Goal: Task Accomplishment & Management: Complete application form

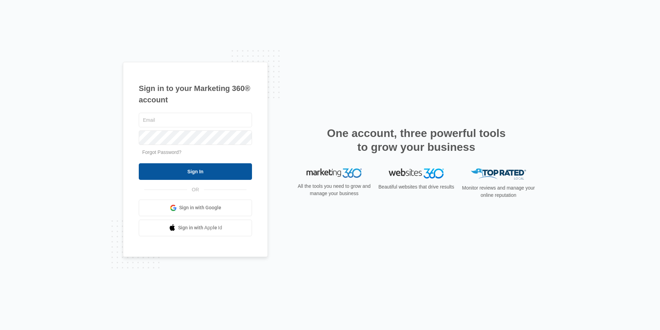
type input "[EMAIL_ADDRESS][DOMAIN_NAME]"
click at [183, 174] on input "Sign In" at bounding box center [195, 171] width 113 height 17
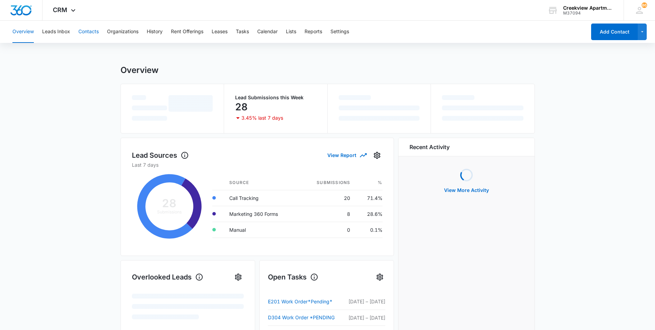
click at [96, 36] on button "Contacts" at bounding box center [88, 32] width 20 height 22
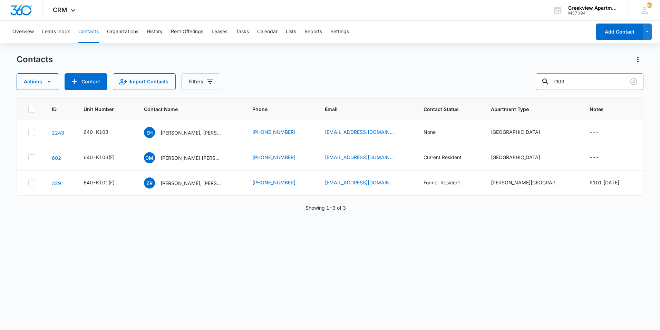
drag, startPoint x: 577, startPoint y: 80, endPoint x: 548, endPoint y: 78, distance: 29.4
click at [548, 78] on div "k103" at bounding box center [590, 81] width 108 height 17
type input "i106"
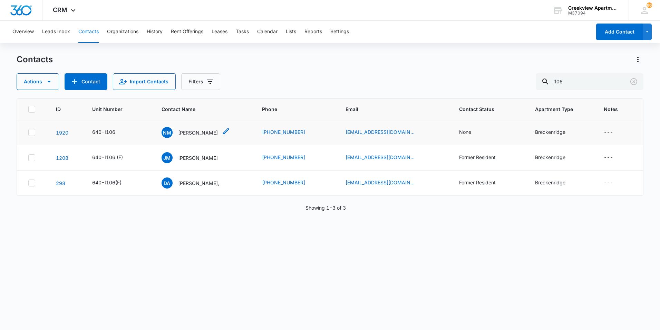
click at [199, 131] on p "[PERSON_NAME]" at bounding box center [198, 132] width 40 height 7
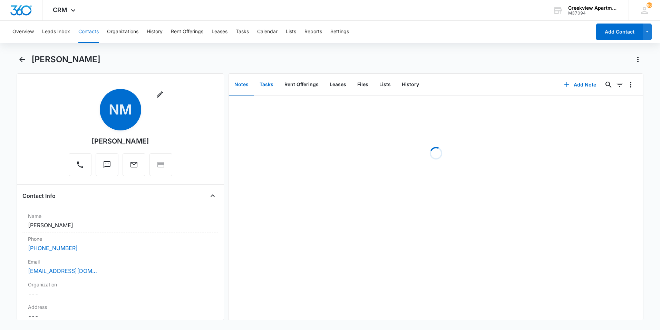
click at [268, 92] on button "Tasks" at bounding box center [266, 84] width 25 height 21
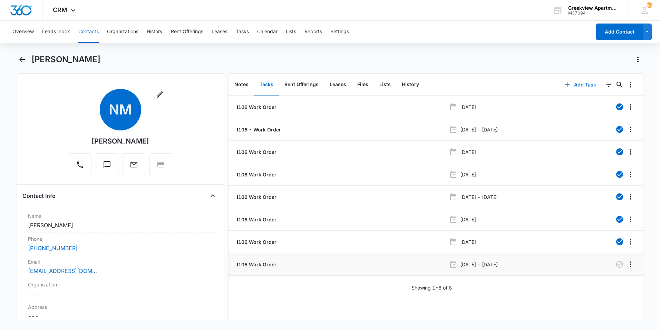
click at [266, 263] on p "I106 Work Order" at bounding box center [256, 263] width 41 height 7
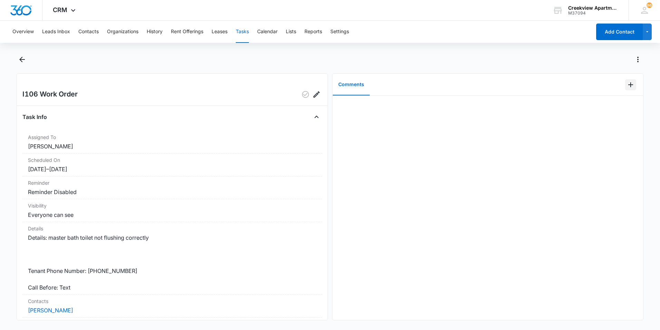
click at [627, 87] on icon "Add Comment" at bounding box center [631, 84] width 8 height 8
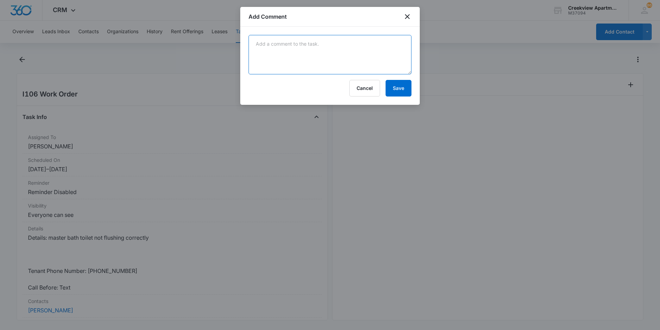
click at [308, 53] on textarea at bounding box center [330, 54] width 163 height 39
type textarea "Spare bath is also having issus tenant says"
click at [402, 86] on button "Save" at bounding box center [399, 88] width 26 height 17
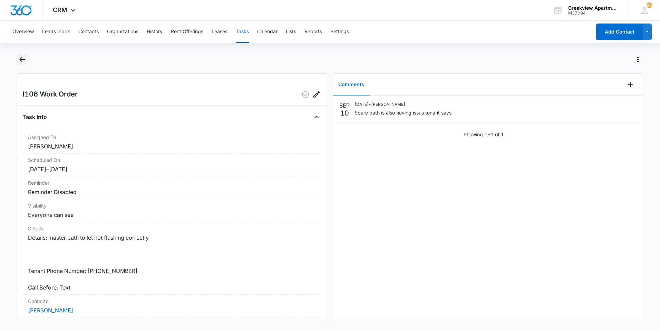
click at [25, 62] on icon "Back" at bounding box center [22, 59] width 8 height 8
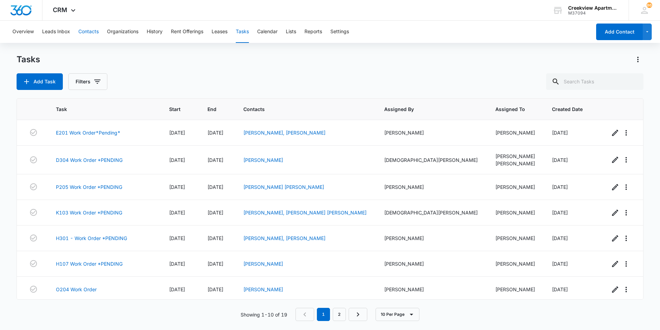
click at [96, 32] on button "Contacts" at bounding box center [88, 32] width 20 height 22
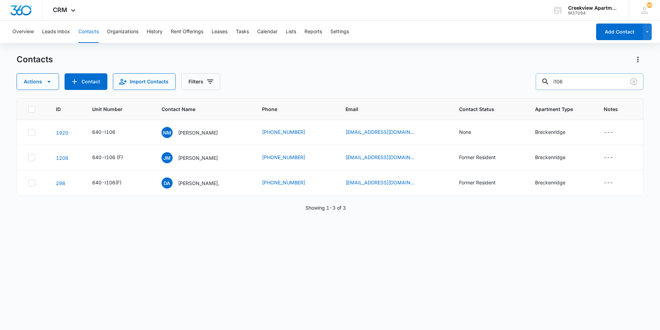
drag, startPoint x: 592, startPoint y: 74, endPoint x: 550, endPoint y: 80, distance: 42.6
click at [550, 80] on div "i106" at bounding box center [590, 81] width 108 height 17
type input "D203"
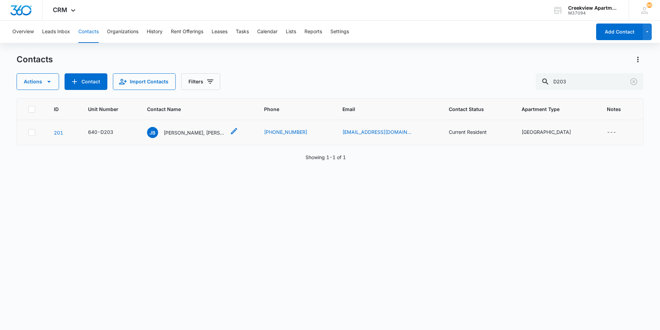
click at [188, 130] on p "[PERSON_NAME], [PERSON_NAME]" at bounding box center [195, 132] width 62 height 7
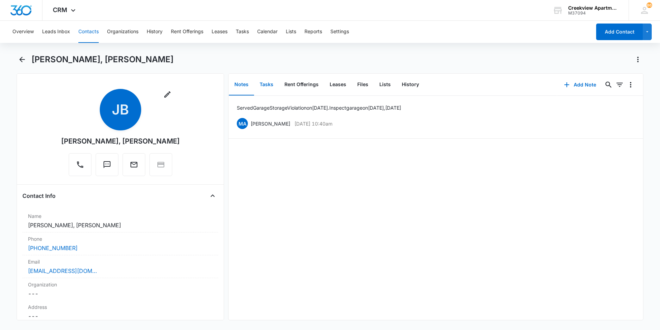
click at [259, 90] on button "Tasks" at bounding box center [266, 84] width 25 height 21
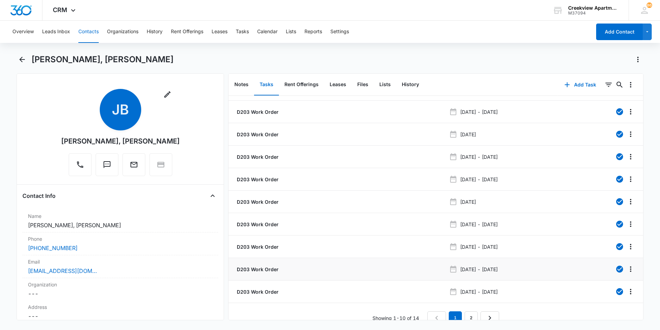
scroll to position [27, 0]
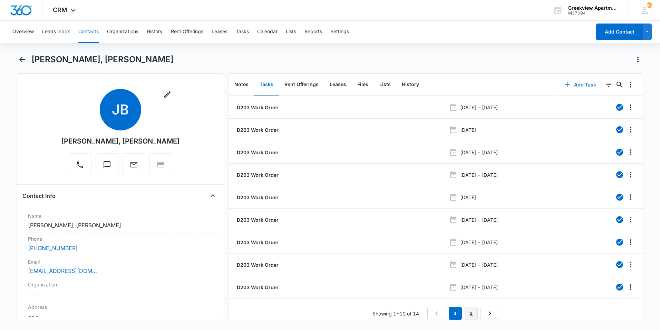
click at [466, 312] on link "2" at bounding box center [471, 312] width 13 height 13
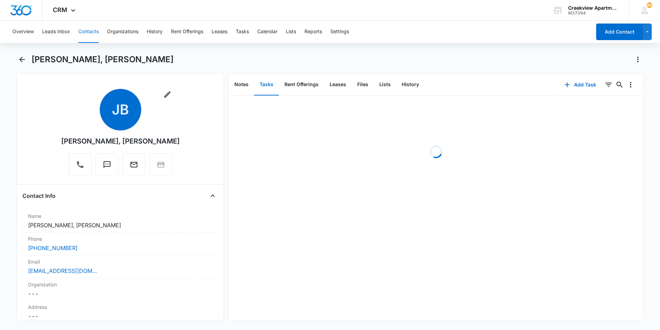
scroll to position [0, 0]
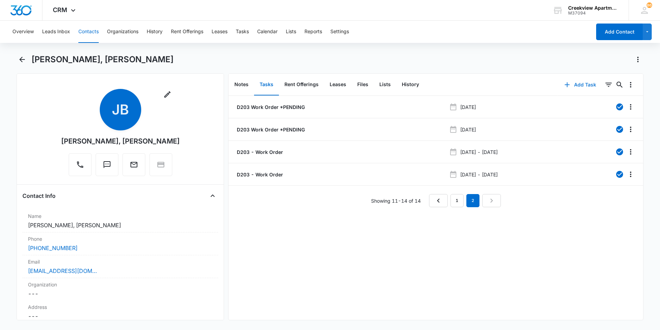
click at [578, 86] on button "Add Task" at bounding box center [581, 84] width 46 height 17
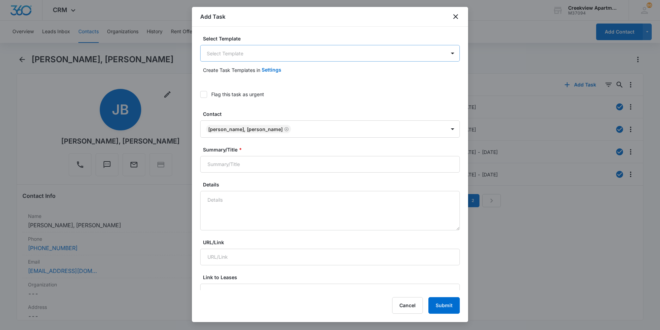
click at [378, 55] on body "CRM Apps Reputation Websites Forms CRM Email Social Content Files Brand Creekvi…" at bounding box center [330, 165] width 660 height 330
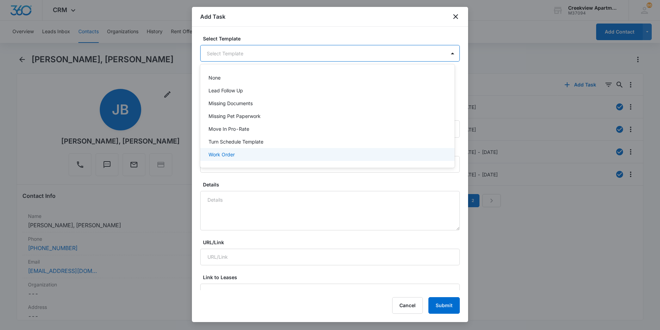
click at [212, 150] on div "Work Order" at bounding box center [327, 154] width 255 height 13
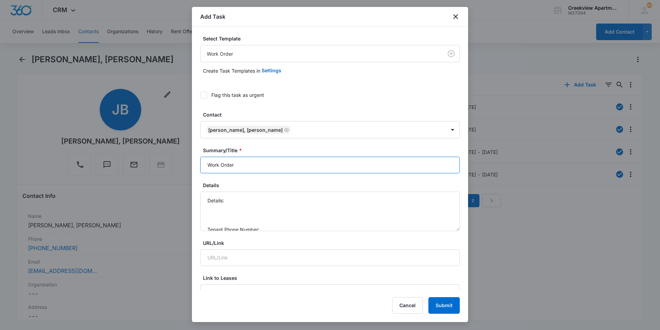
click at [205, 162] on input "Work Order" at bounding box center [330, 164] width 260 height 17
type input "D203 - Work Order"
click at [258, 199] on textarea "Details: Tenant Phone Number: Call Before:" at bounding box center [330, 210] width 260 height 39
click at [293, 204] on textarea "Details: [PERSON_NAME] is not working. Reading at 65 degrees. Tenant Phone Numb…" at bounding box center [330, 210] width 260 height 39
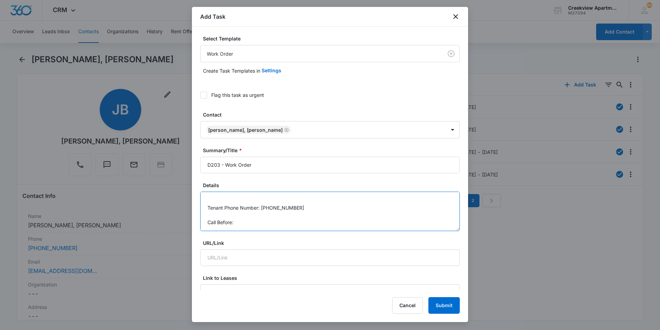
click at [248, 225] on textarea "Details: [PERSON_NAME] is not working. Reading at 65 degrees. Tenant Phone Numb…" at bounding box center [330, 210] width 260 height 39
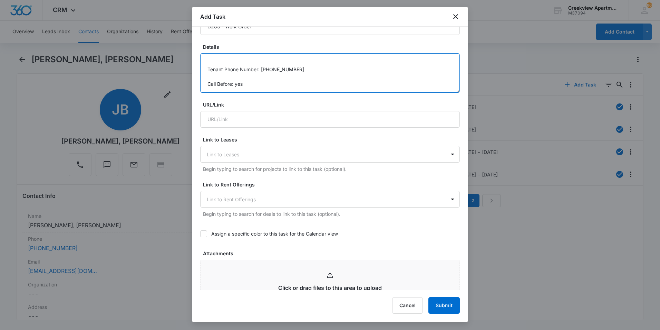
scroll to position [276, 0]
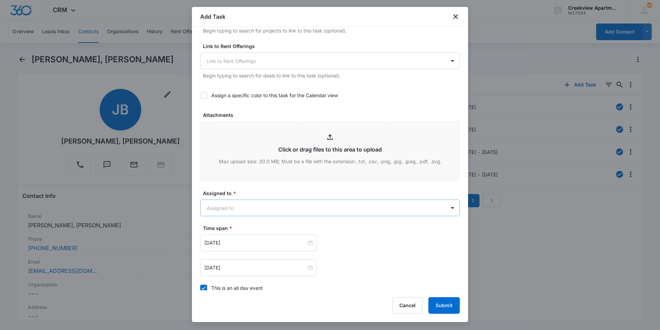
type textarea "Details: [PERSON_NAME] is not working. Reading at 65 degrees. Tenant Phone Numb…"
click at [263, 210] on body "CRM Apps Reputation Websites Forms CRM Email Social Content Files Brand Creekvi…" at bounding box center [330, 165] width 660 height 330
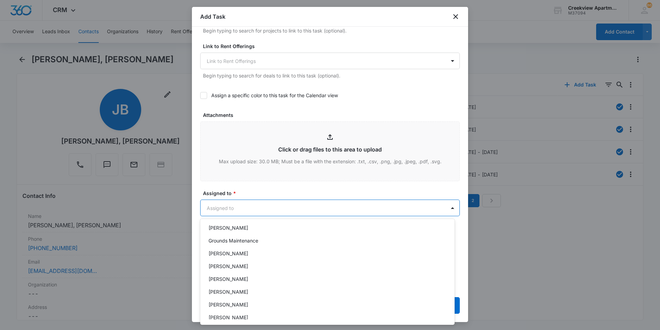
scroll to position [69, 0]
click at [237, 267] on p "[PERSON_NAME]" at bounding box center [229, 264] width 40 height 7
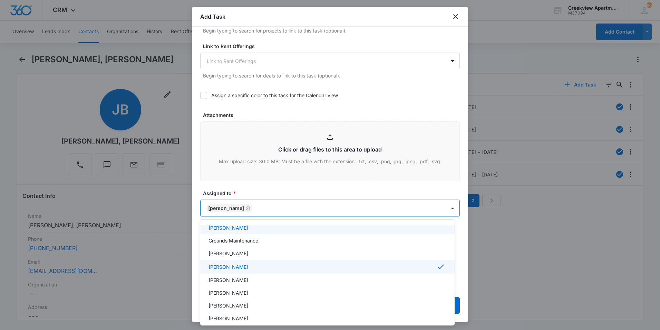
click at [266, 183] on div at bounding box center [330, 165] width 660 height 330
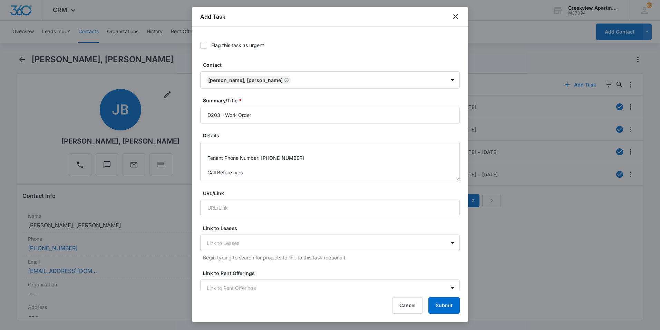
scroll to position [0, 0]
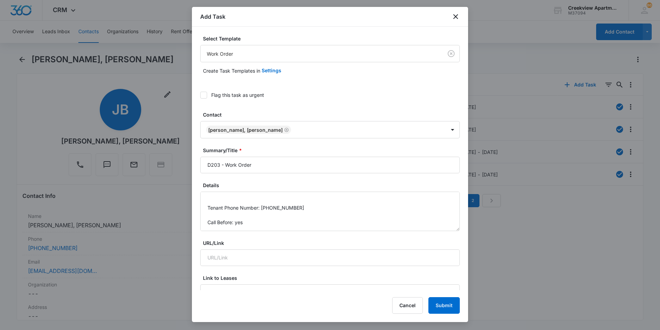
click at [223, 92] on div "Flag this task as urgent" at bounding box center [237, 94] width 53 height 7
click at [200, 95] on input "Flag this task as urgent" at bounding box center [200, 95] width 0 height 0
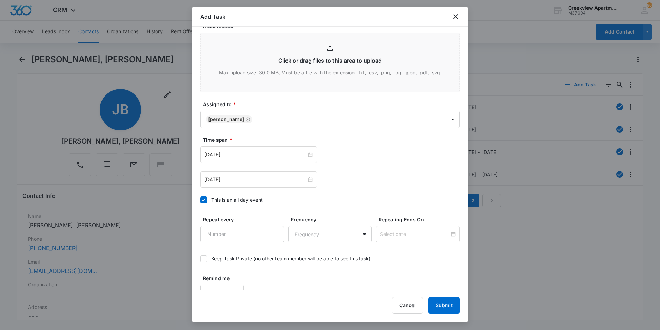
scroll to position [376, 0]
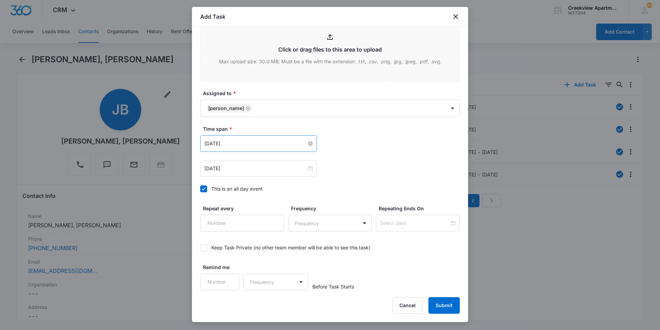
click at [306, 141] on div "[DATE]" at bounding box center [258, 144] width 108 height 8
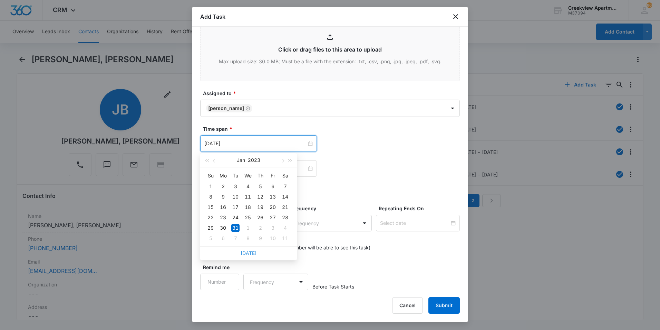
click at [248, 253] on link "[DATE]" at bounding box center [249, 253] width 16 height 6
type input "[DATE]"
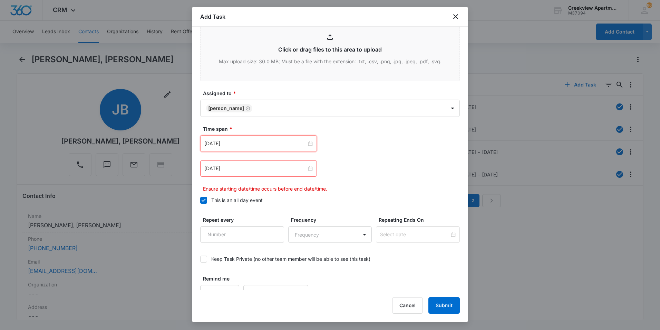
click at [306, 172] on div "[DATE]" at bounding box center [258, 168] width 117 height 17
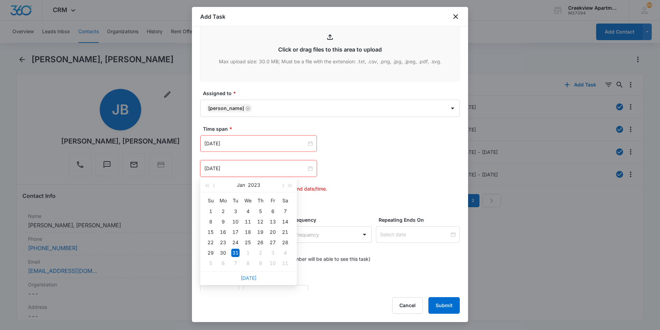
click at [252, 280] on link "[DATE]" at bounding box center [249, 278] width 16 height 6
type input "[DATE]"
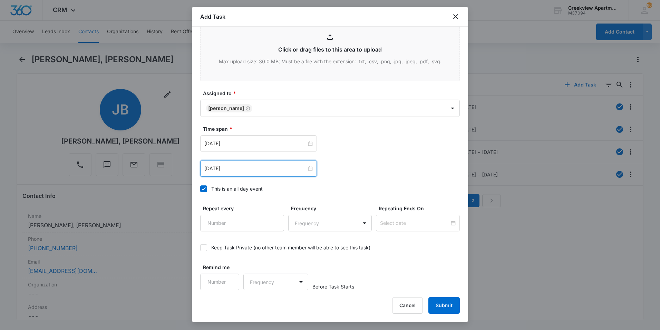
click at [331, 171] on div "[DATE] [DATE] Su Mo Tu We Th Fr Sa 31 1 2 3 4 5 6 7 8 9 10 11 12 13 14 15 16 17…" at bounding box center [330, 168] width 260 height 17
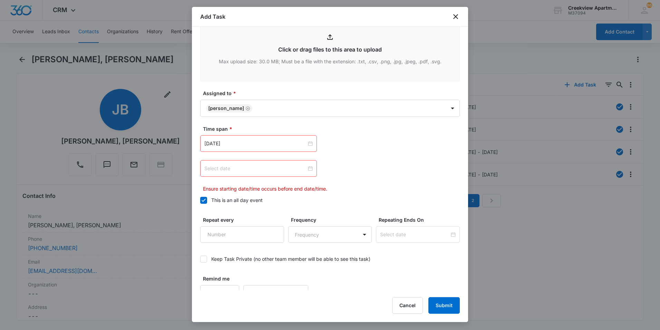
click at [308, 168] on div at bounding box center [258, 168] width 108 height 8
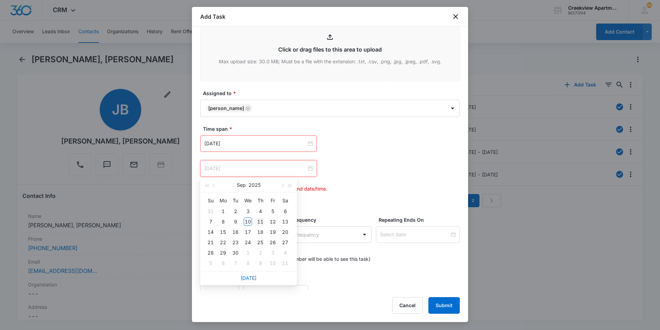
type input "[DATE]"
click at [264, 222] on div "11" at bounding box center [260, 221] width 8 height 8
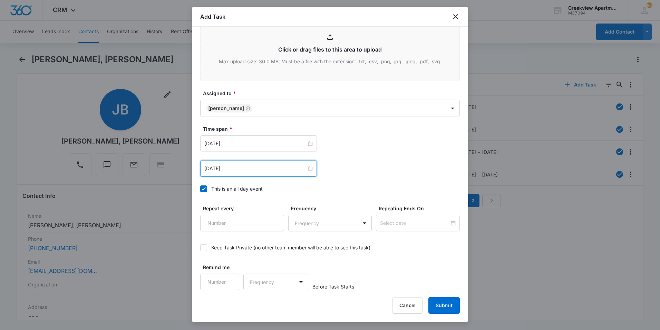
click at [393, 163] on div "[DATE] [DATE] Su Mo Tu We Th Fr Sa 31 1 2 3 4 5 6 7 8 9 10 11 12 13 14 15 16 17…" at bounding box center [330, 168] width 260 height 17
click at [437, 304] on button "Submit" at bounding box center [444, 305] width 31 height 17
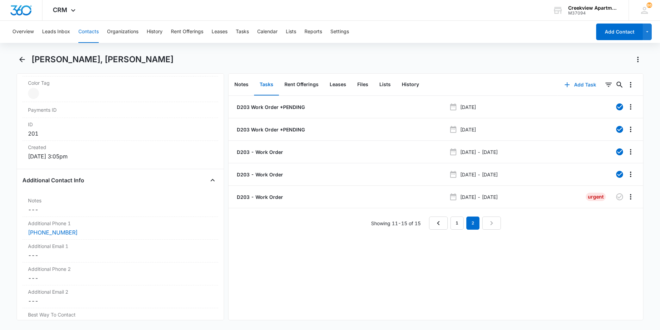
scroll to position [415, 0]
click at [26, 59] on button "Back" at bounding box center [22, 59] width 11 height 11
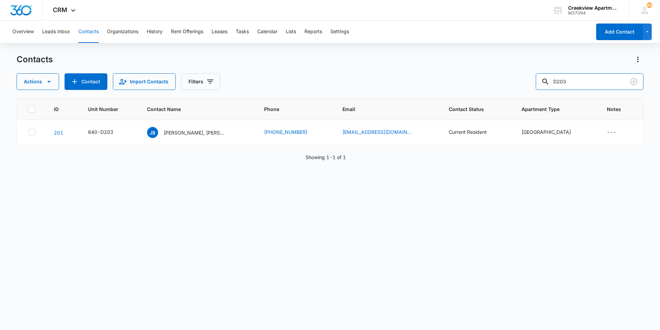
drag, startPoint x: 585, startPoint y: 83, endPoint x: 527, endPoint y: 72, distance: 58.7
click at [523, 74] on div "Actions Contact Import Contacts Filters D203" at bounding box center [330, 81] width 627 height 17
type input "p205"
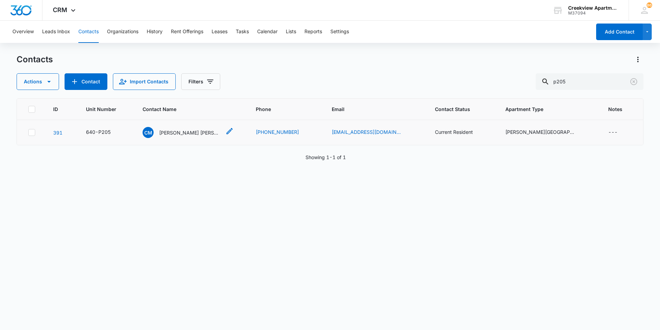
click at [187, 127] on div "CM [PERSON_NAME] [PERSON_NAME]" at bounding box center [182, 132] width 79 height 11
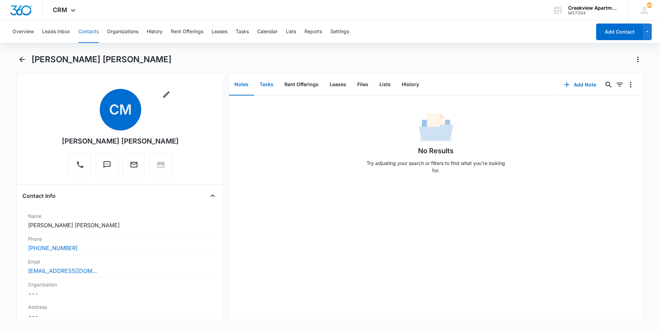
click at [271, 92] on button "Tasks" at bounding box center [266, 84] width 25 height 21
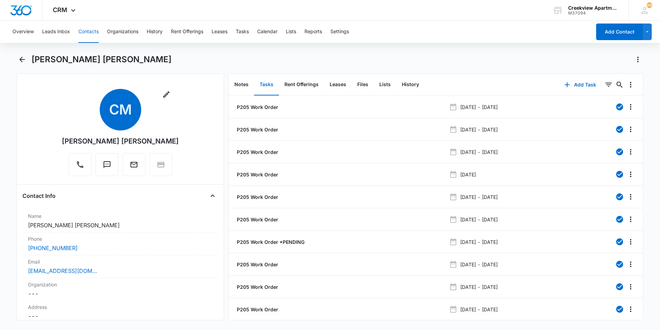
scroll to position [27, 0]
click at [472, 312] on link "2" at bounding box center [471, 312] width 13 height 13
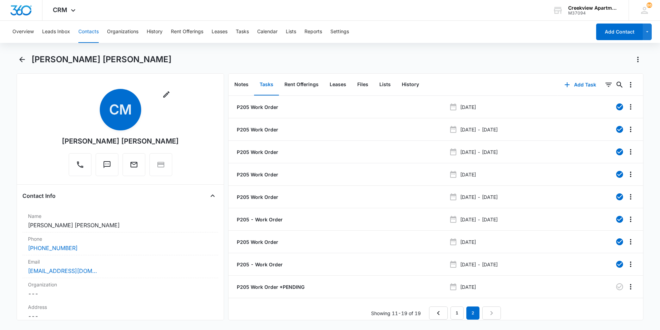
scroll to position [5, 0]
click at [255, 283] on p "P205 Work Order *PENDING" at bounding box center [270, 286] width 69 height 7
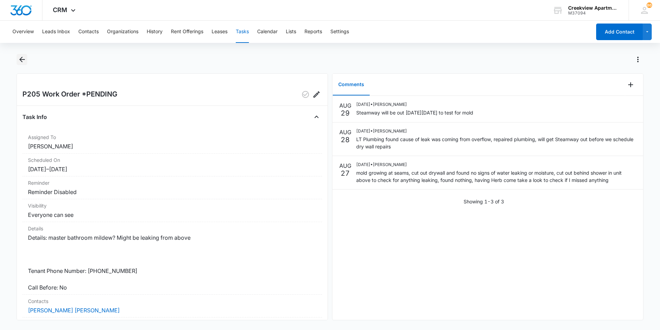
click at [23, 59] on icon "Back" at bounding box center [22, 60] width 6 height 6
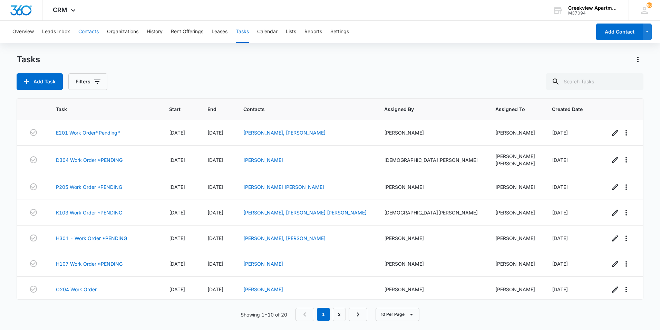
click at [95, 34] on button "Contacts" at bounding box center [88, 32] width 20 height 22
